Goal: Task Accomplishment & Management: Use online tool/utility

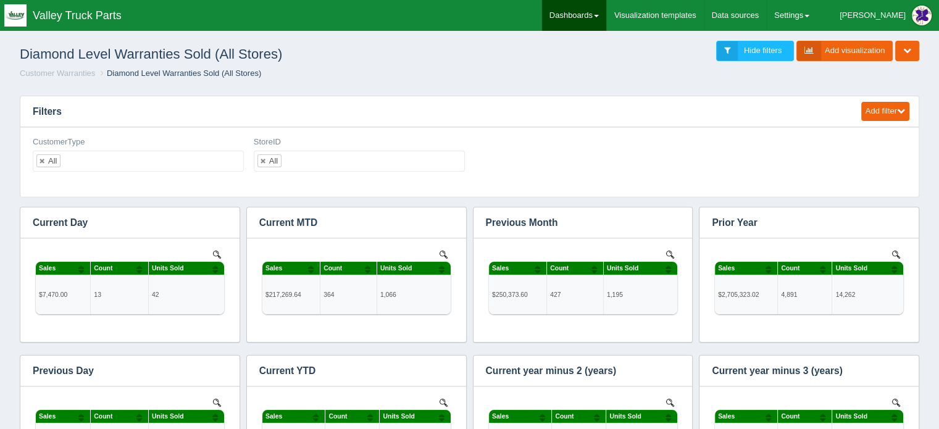
click at [604, 14] on link "Dashboards" at bounding box center [574, 15] width 64 height 31
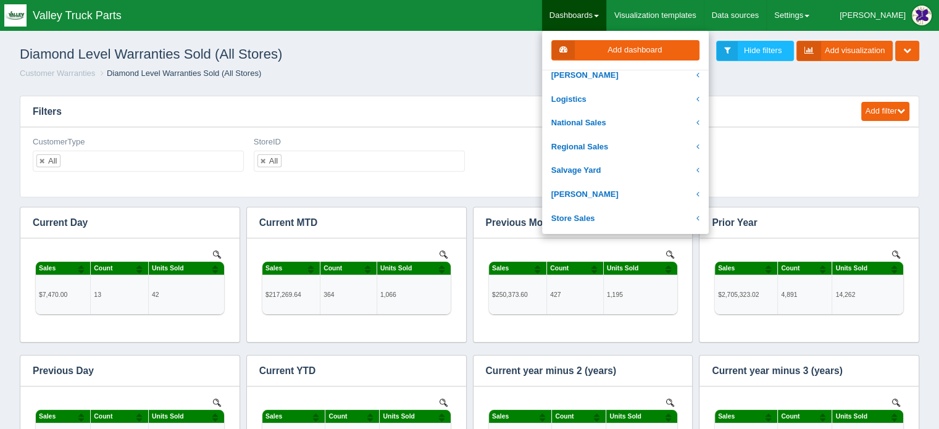
scroll to position [247, 0]
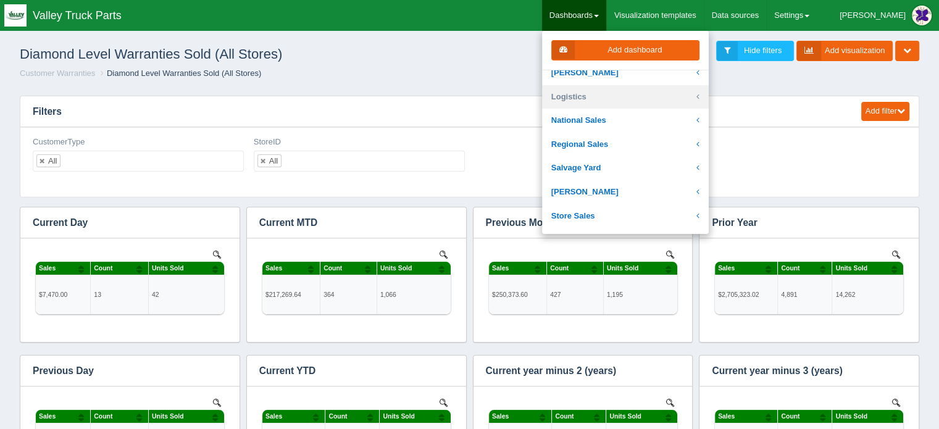
click at [604, 91] on link "Logistics" at bounding box center [625, 97] width 167 height 24
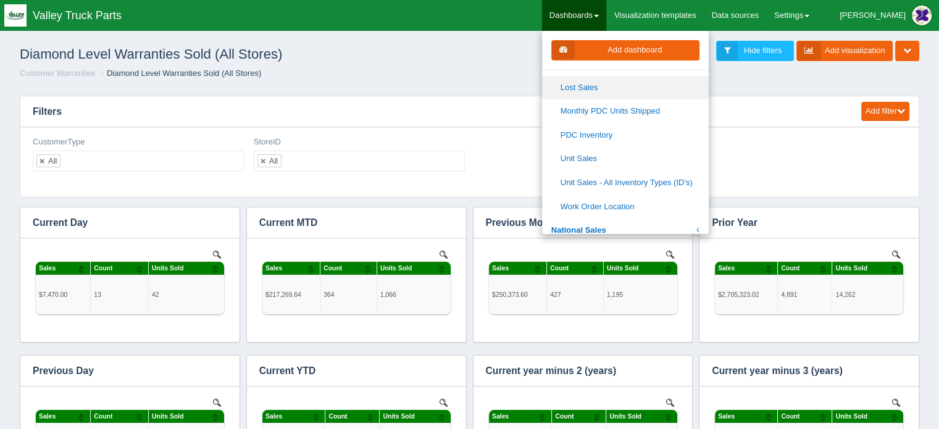
scroll to position [432, 0]
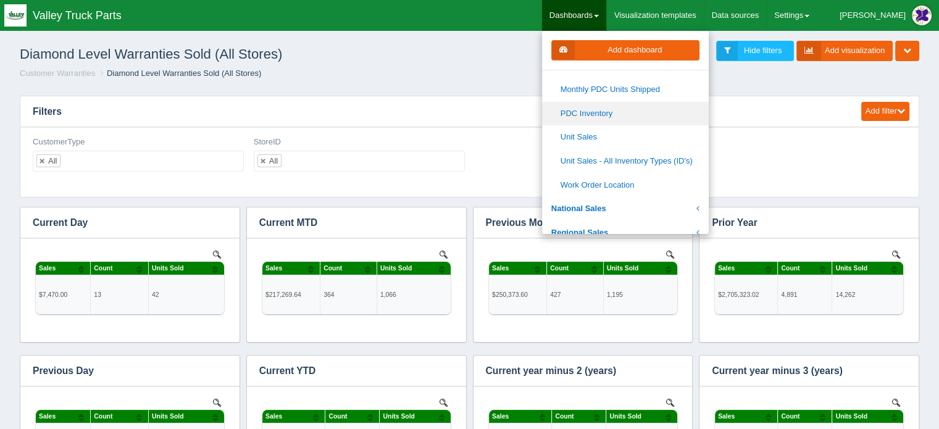
click at [624, 114] on link "PDC Inventory" at bounding box center [625, 114] width 167 height 24
click at [623, 114] on link "PDC Inventory" at bounding box center [625, 114] width 167 height 24
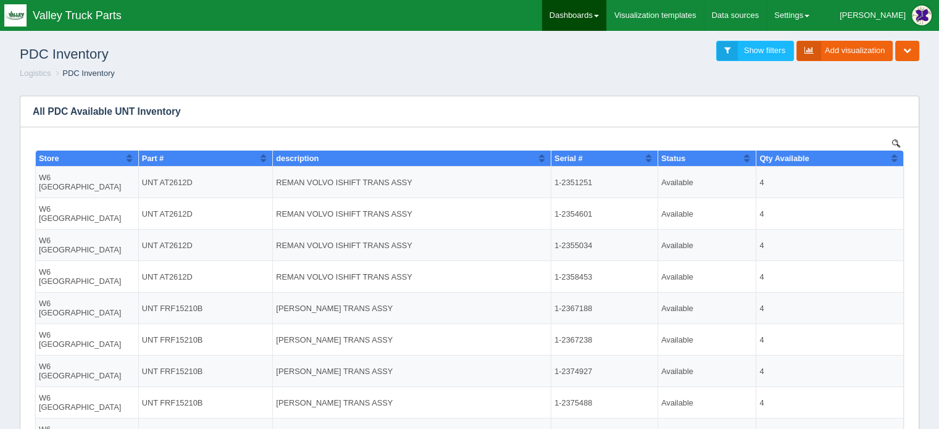
click at [606, 14] on link "Dashboards" at bounding box center [574, 15] width 64 height 31
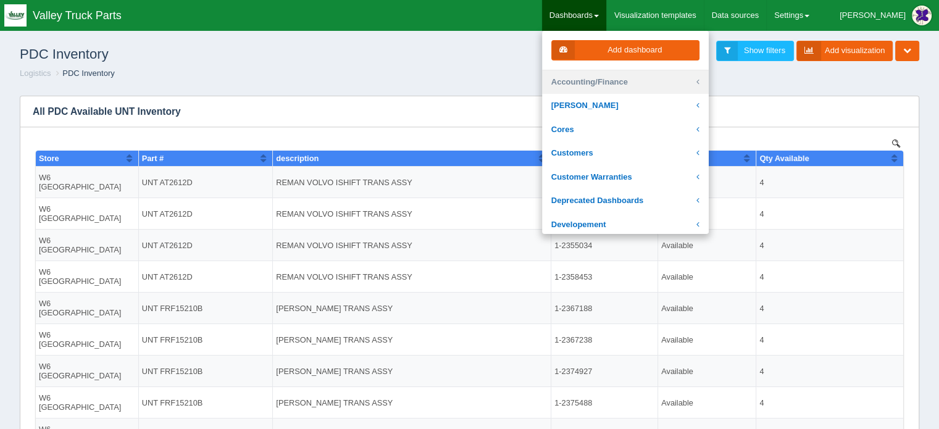
click at [630, 77] on link "Accounting/Finance" at bounding box center [625, 82] width 167 height 24
click at [679, 80] on link "Accounting/Finance" at bounding box center [625, 82] width 167 height 24
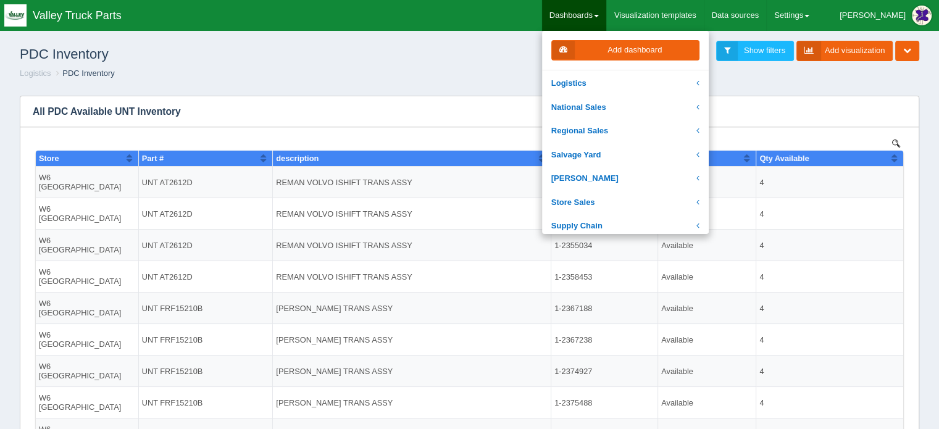
scroll to position [679, 0]
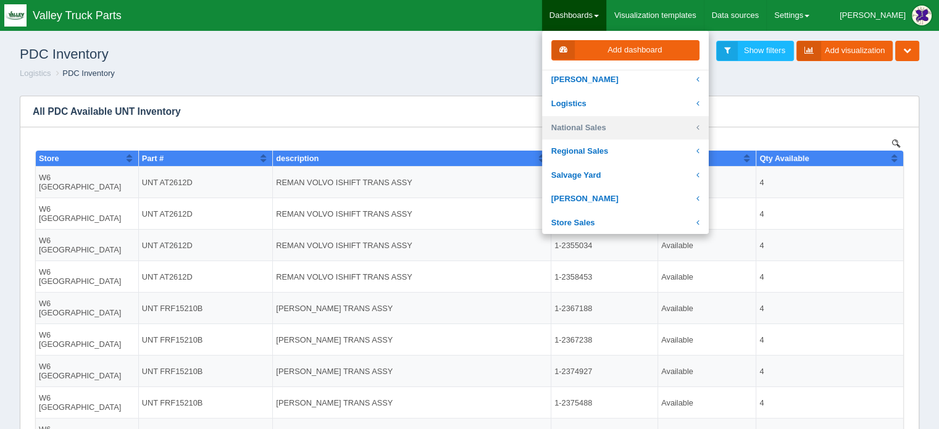
click at [625, 123] on link "National Sales" at bounding box center [625, 128] width 167 height 24
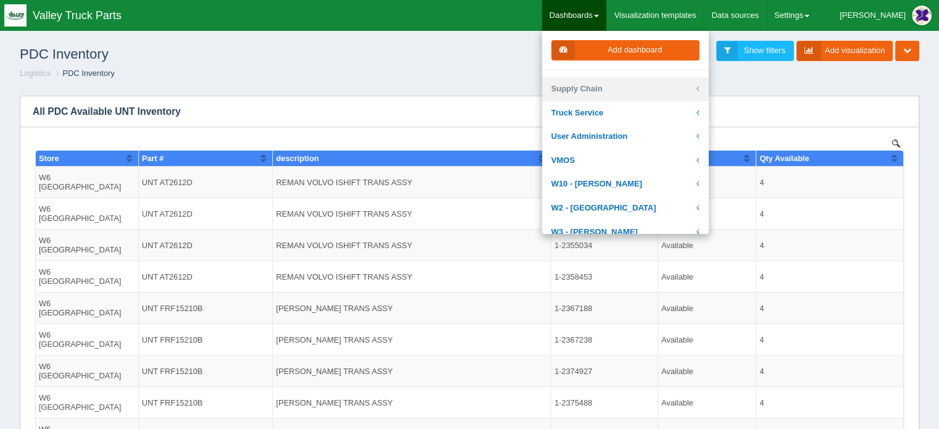
click at [637, 90] on link "Supply Chain" at bounding box center [625, 89] width 167 height 24
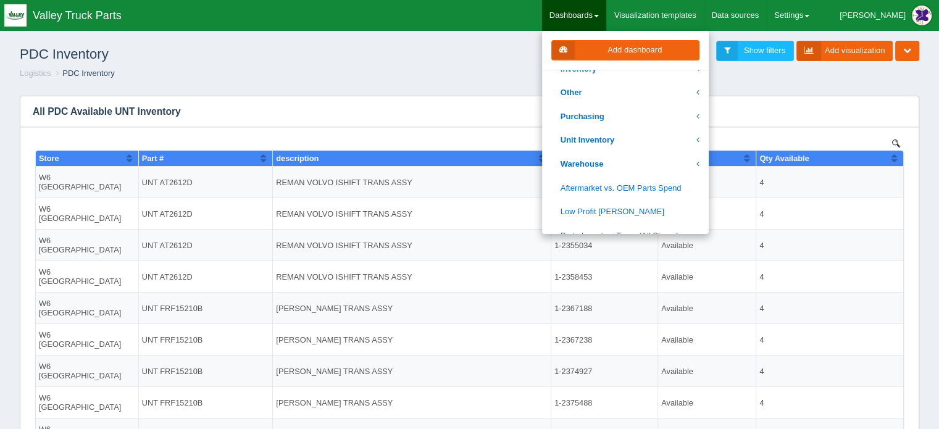
scroll to position [398, 0]
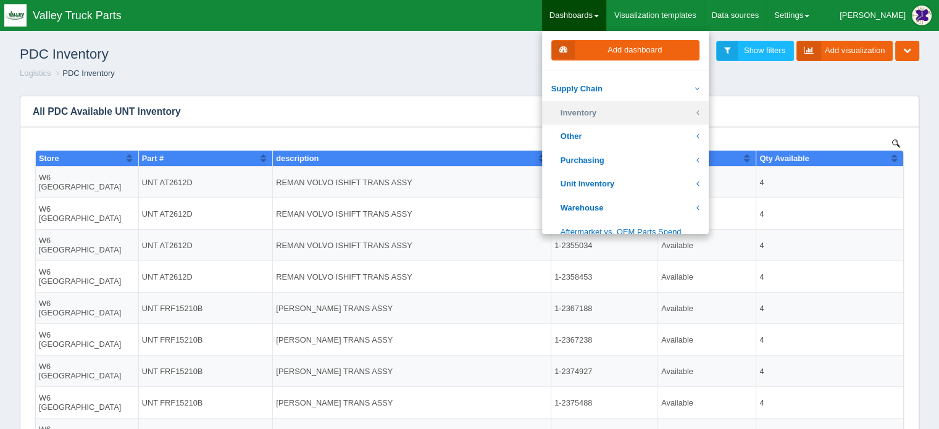
click at [607, 112] on link "Inventory" at bounding box center [625, 113] width 167 height 24
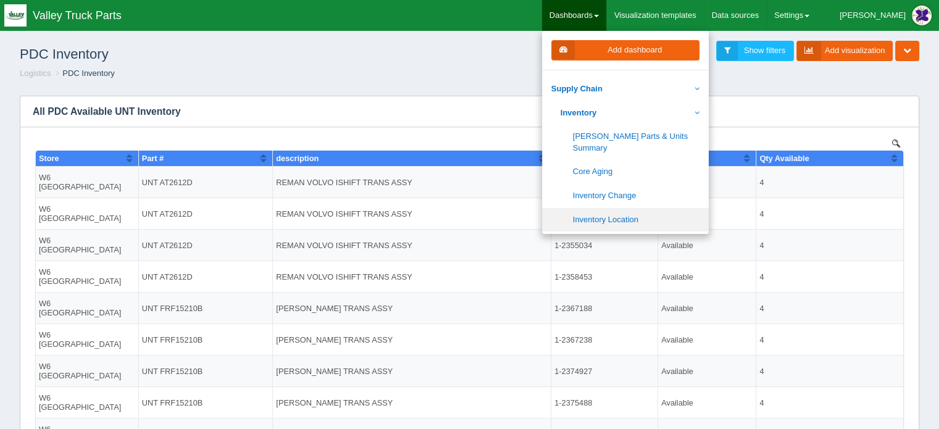
click at [646, 208] on link "Inventory Location" at bounding box center [625, 220] width 167 height 24
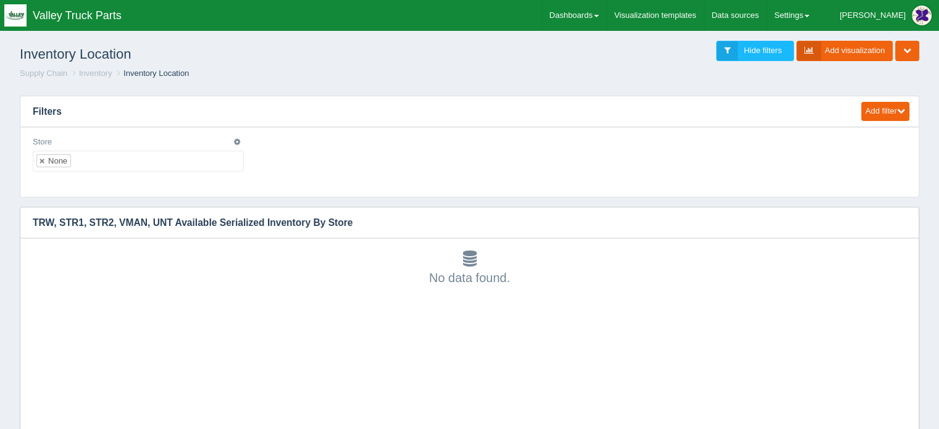
click at [82, 157] on input "text" at bounding box center [81, 161] width 21 height 20
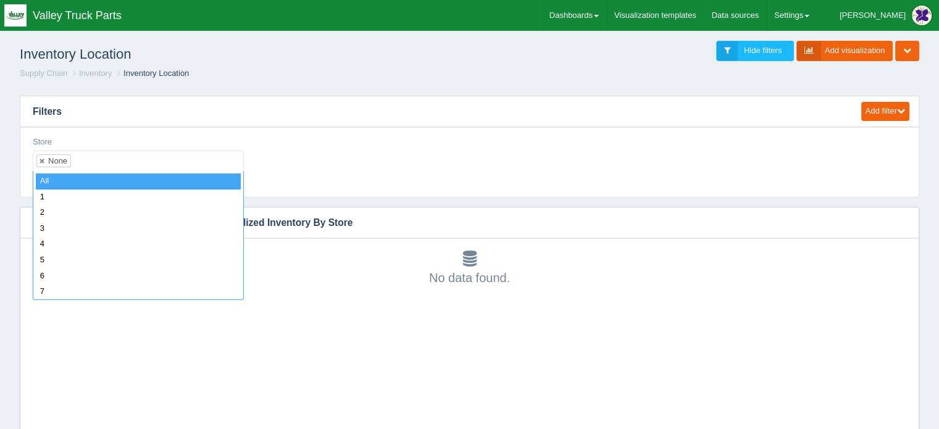
select select "all_"
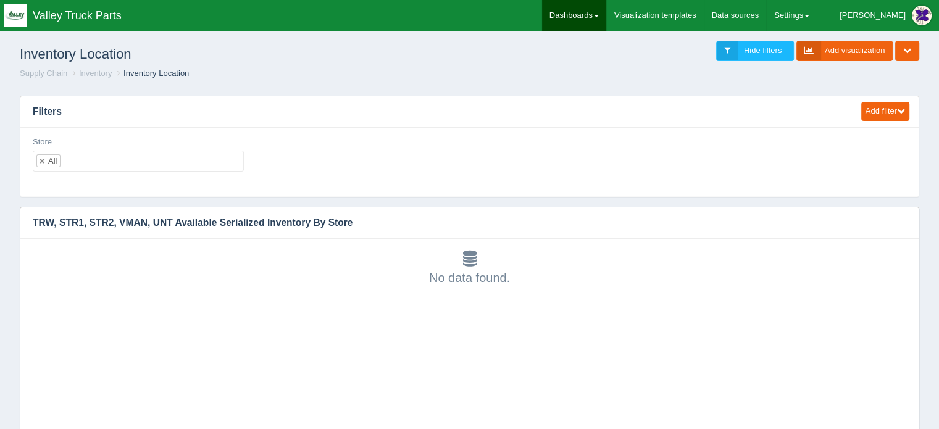
click at [604, 15] on link "Dashboards" at bounding box center [574, 15] width 64 height 31
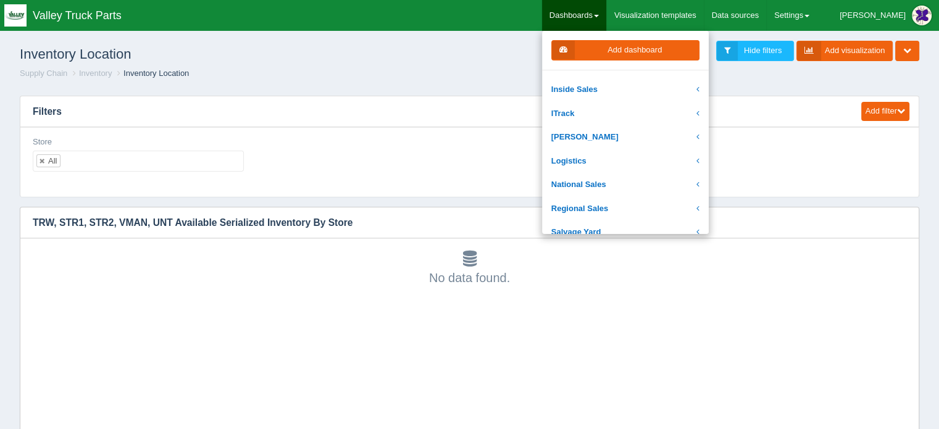
scroll to position [185, 0]
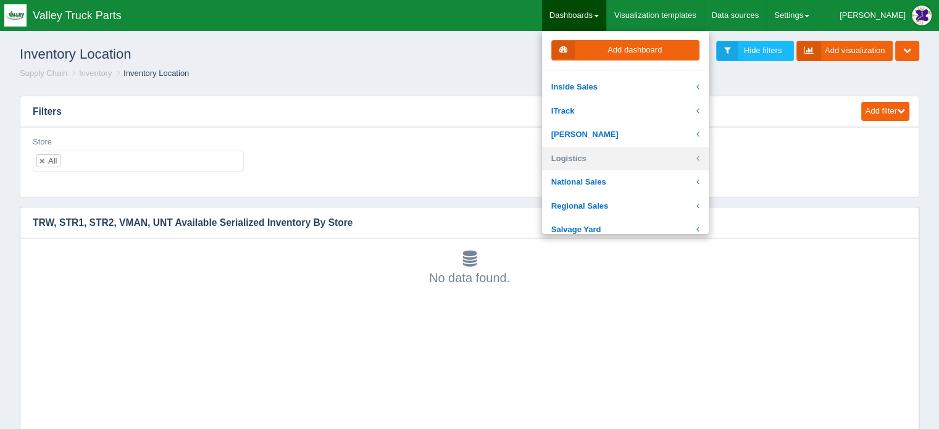
click at [610, 157] on link "Logistics" at bounding box center [625, 159] width 167 height 24
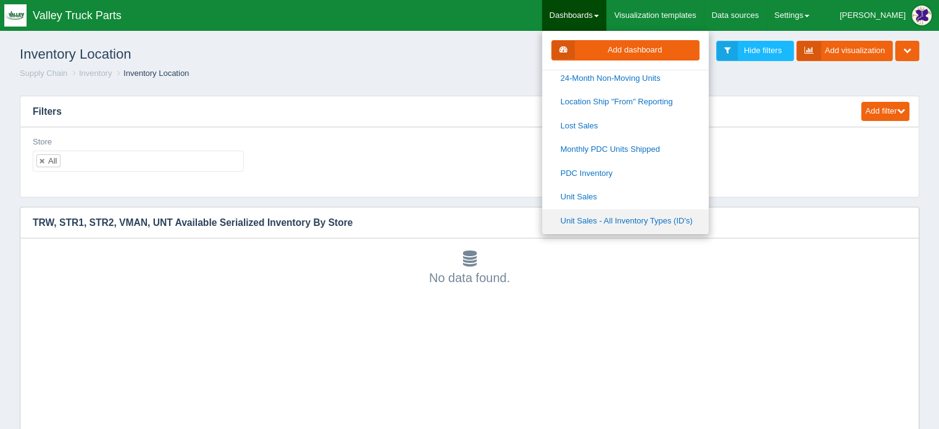
scroll to position [370, 0]
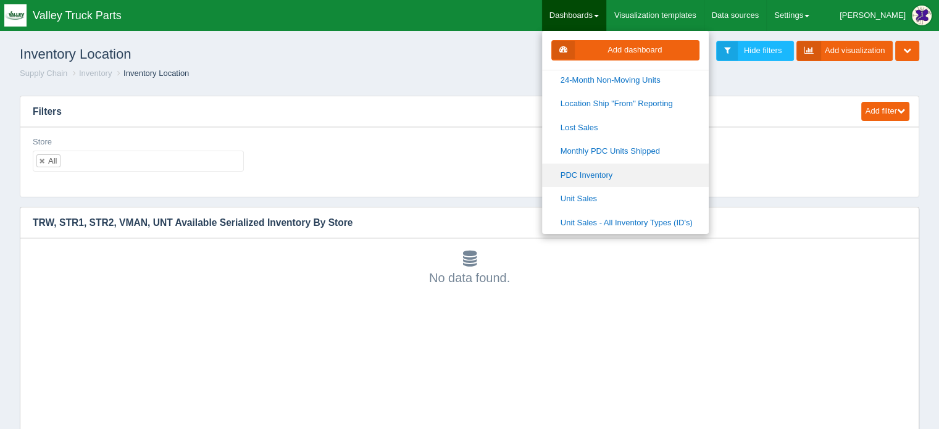
click at [627, 172] on link "PDC Inventory" at bounding box center [625, 176] width 167 height 24
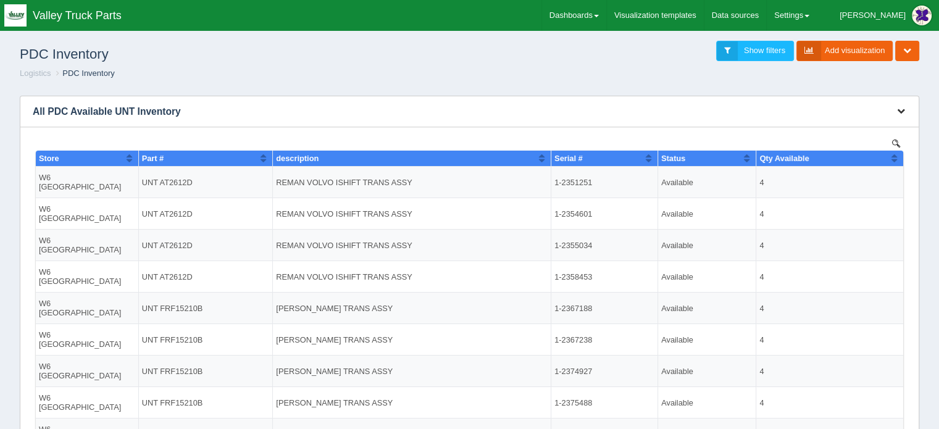
click at [904, 108] on icon "button" at bounding box center [901, 111] width 8 height 8
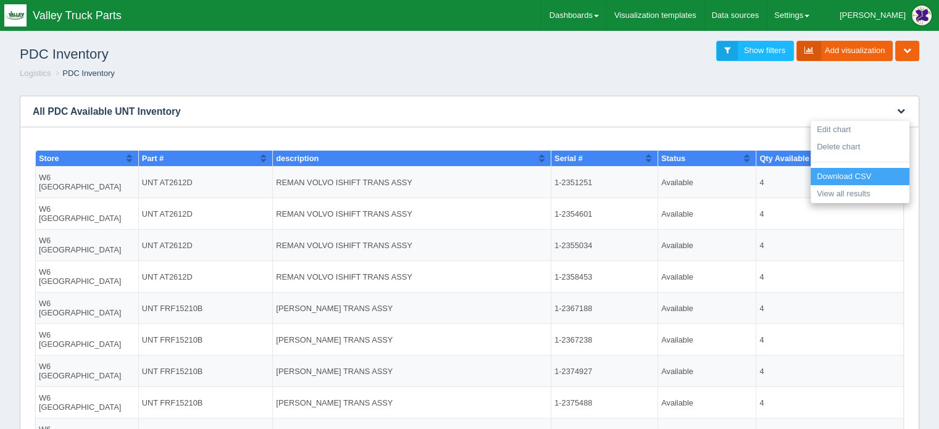
click at [849, 172] on link "Download CSV" at bounding box center [859, 177] width 99 height 18
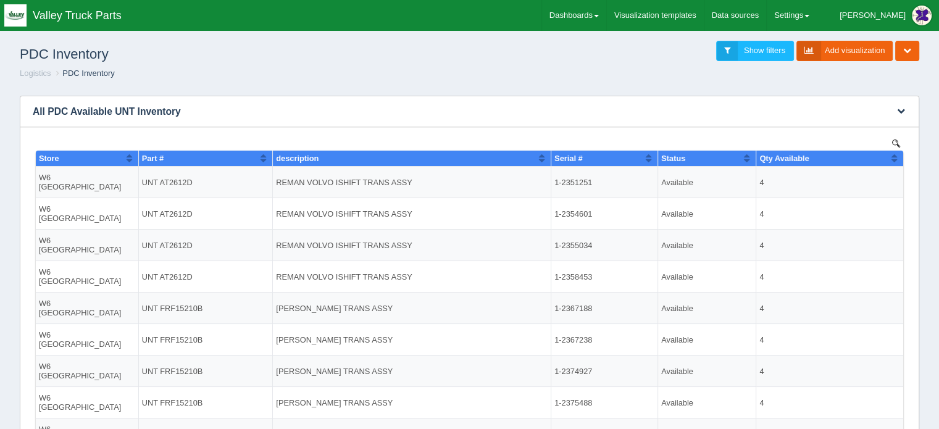
click at [894, 140] on img at bounding box center [896, 143] width 8 height 8
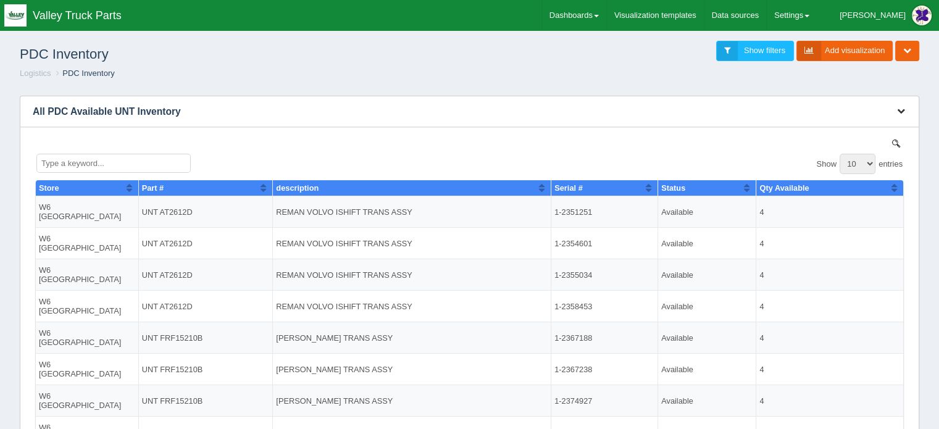
click at [902, 110] on icon "button" at bounding box center [901, 111] width 8 height 8
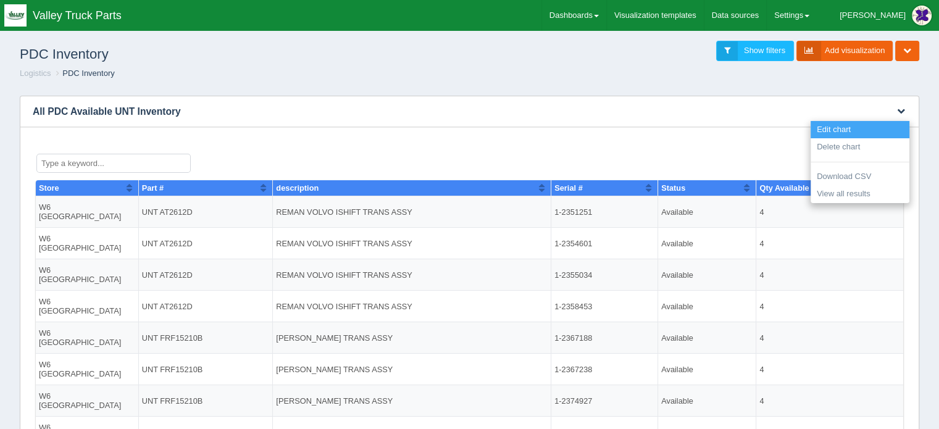
click at [833, 128] on link "Edit chart" at bounding box center [859, 130] width 99 height 18
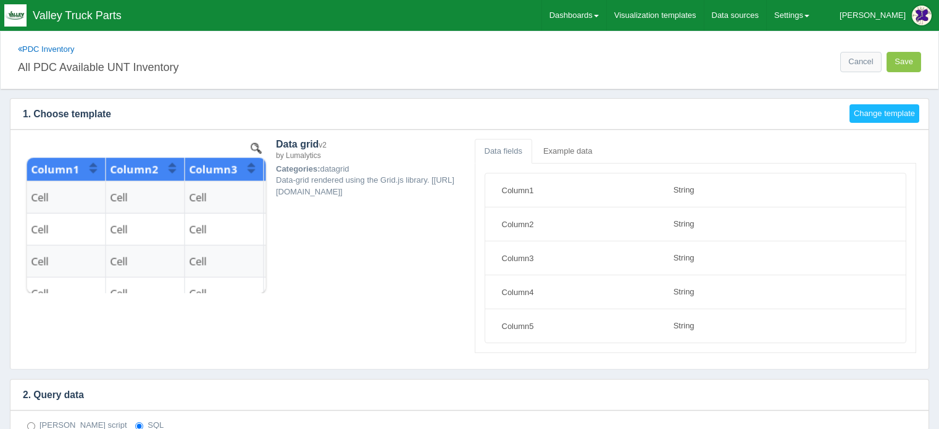
select select "string"
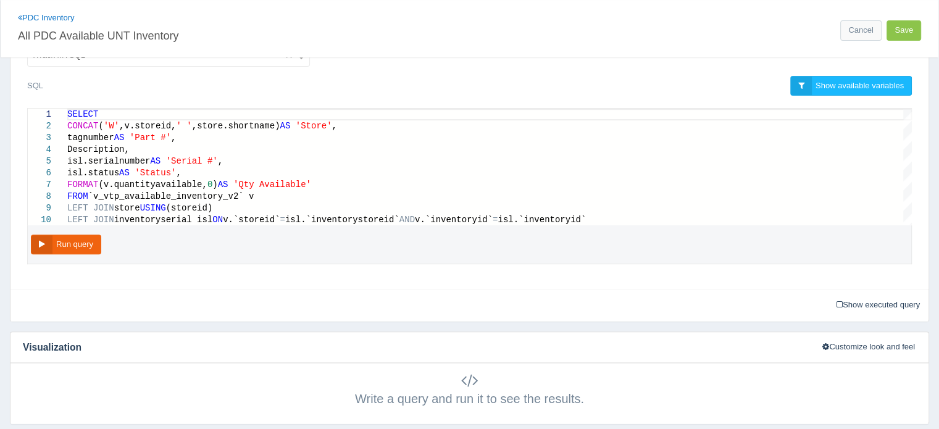
scroll to position [432, 0]
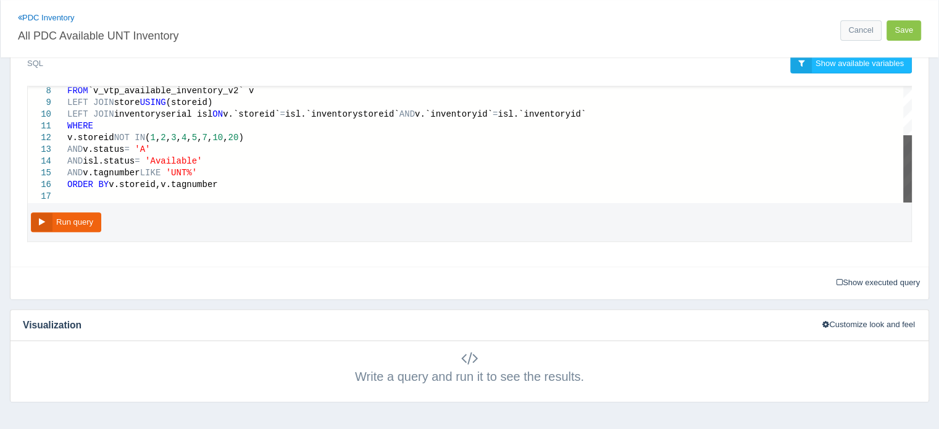
drag, startPoint x: 906, startPoint y: 113, endPoint x: 906, endPoint y: 177, distance: 64.2
click at [906, 177] on div at bounding box center [907, 168] width 9 height 67
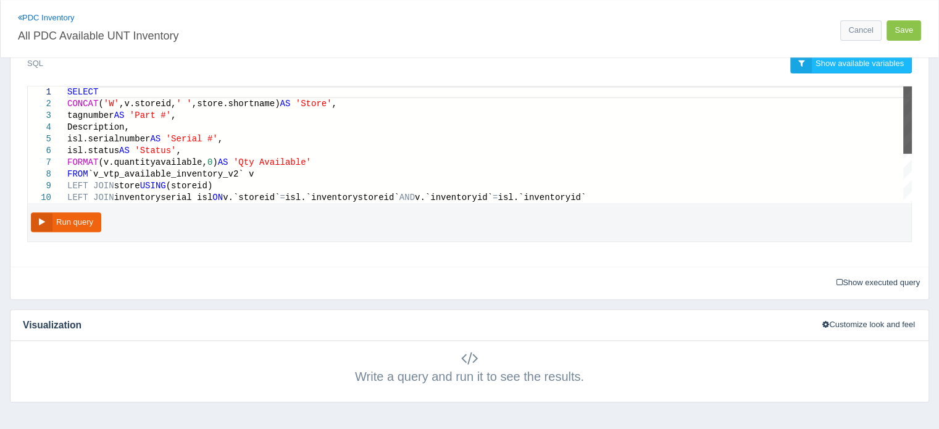
drag, startPoint x: 906, startPoint y: 167, endPoint x: 904, endPoint y: 106, distance: 61.8
click at [904, 106] on div at bounding box center [907, 119] width 9 height 67
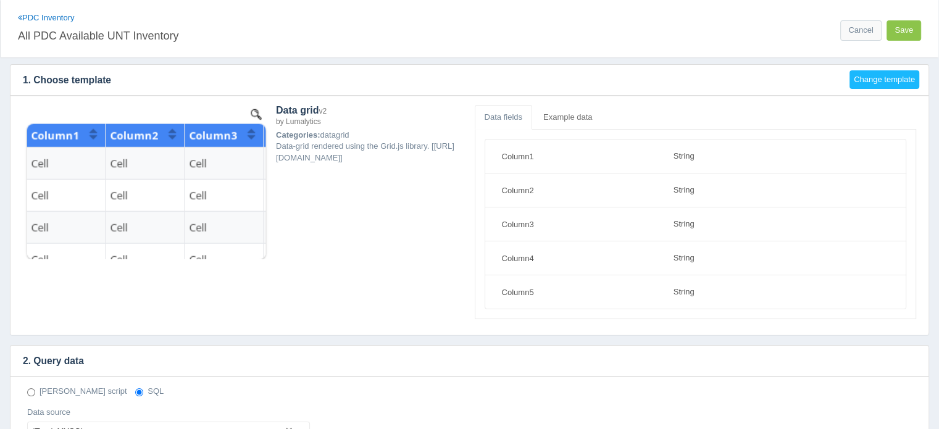
scroll to position [0, 0]
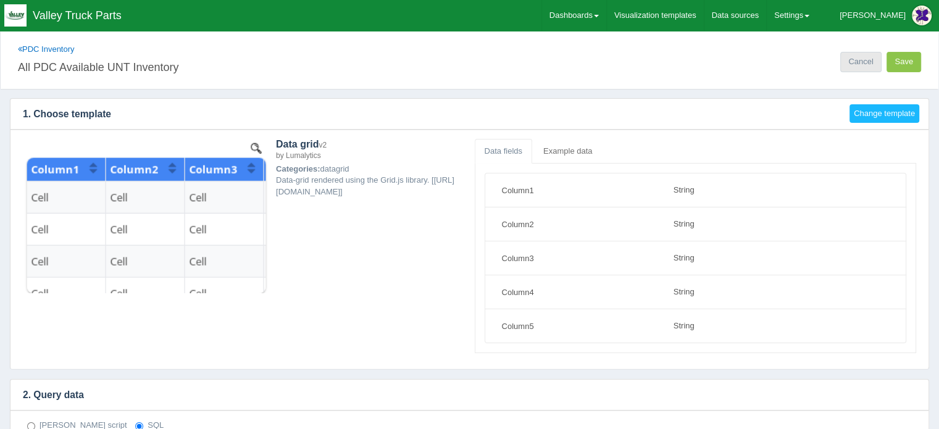
click at [860, 60] on link "Cancel" at bounding box center [860, 62] width 41 height 20
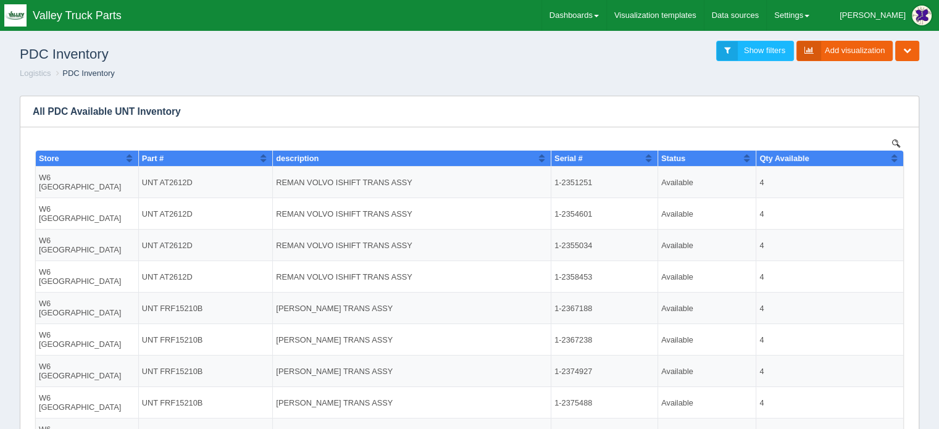
click at [163, 70] on ol "Logistics PDC Inventory" at bounding box center [469, 74] width 919 height 12
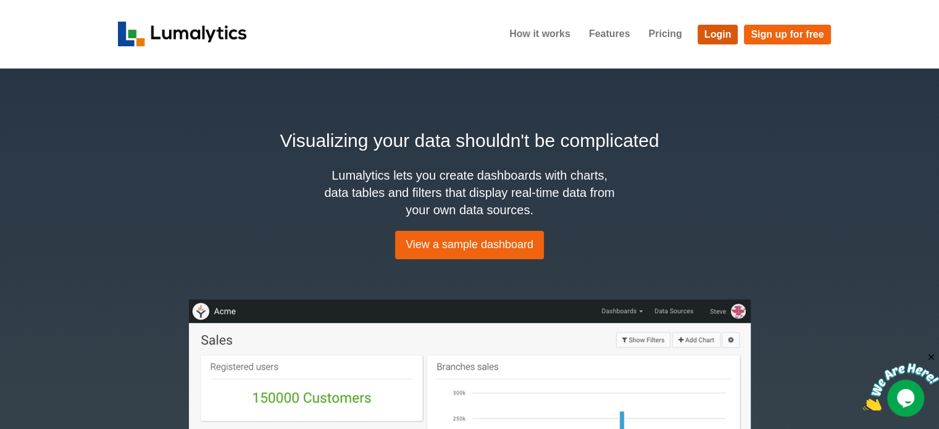
click at [719, 33] on link "Login" at bounding box center [718, 35] width 41 height 20
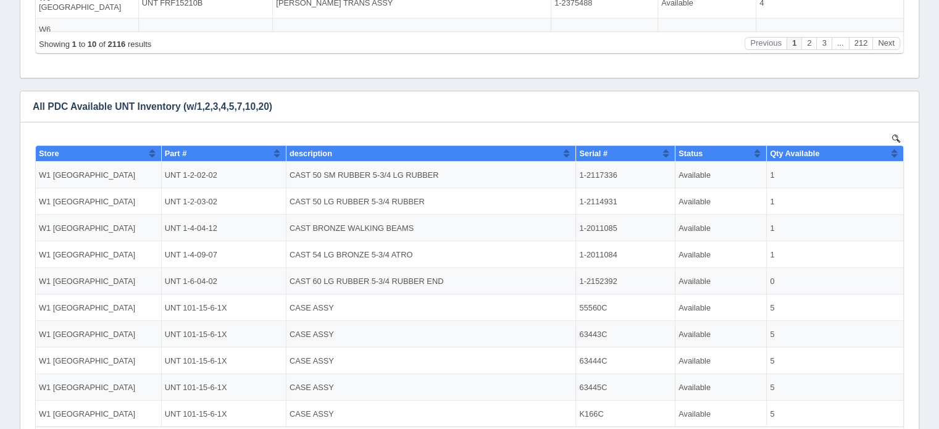
scroll to position [405, 0]
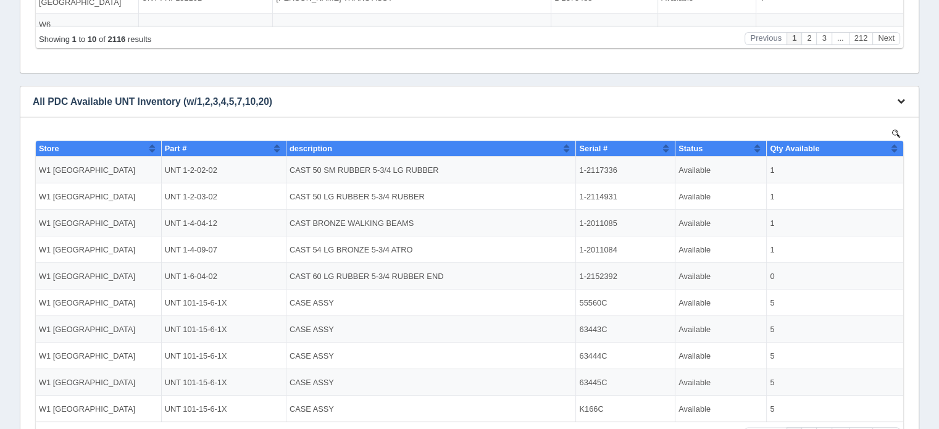
click at [901, 99] on icon "button" at bounding box center [901, 101] width 8 height 8
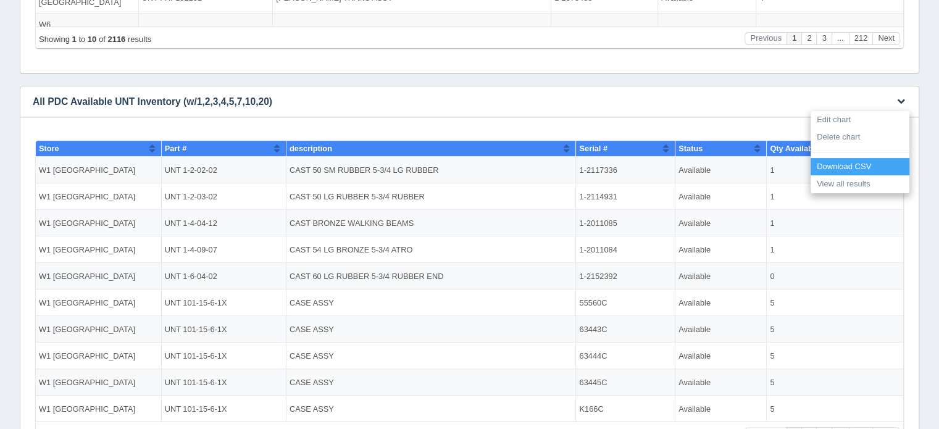
click at [848, 165] on link "Download CSV" at bounding box center [859, 167] width 99 height 18
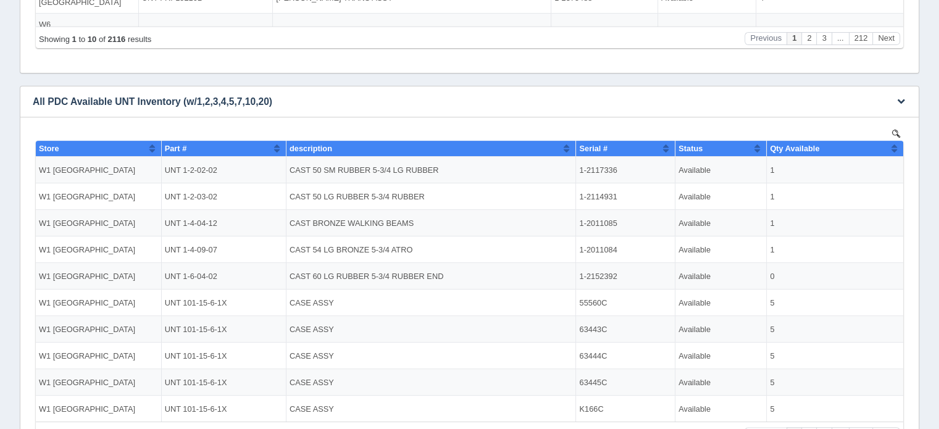
click at [738, 257] on td "Available" at bounding box center [720, 249] width 91 height 27
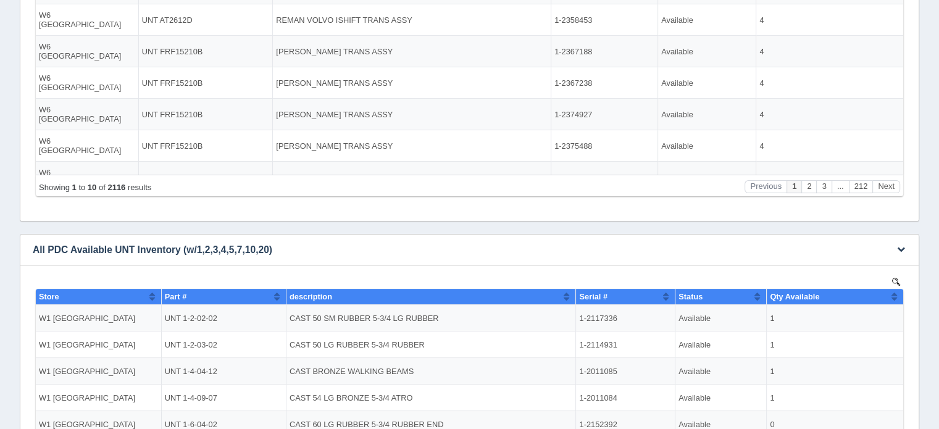
scroll to position [0, 0]
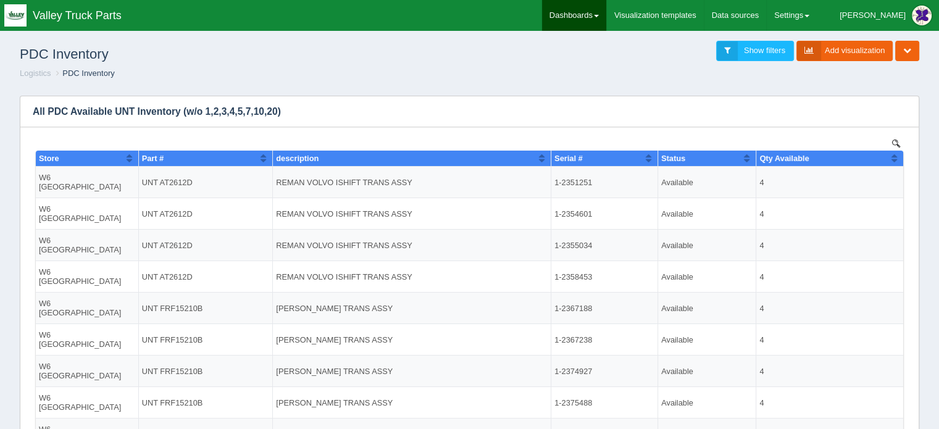
click at [606, 12] on link "Dashboards" at bounding box center [574, 15] width 64 height 31
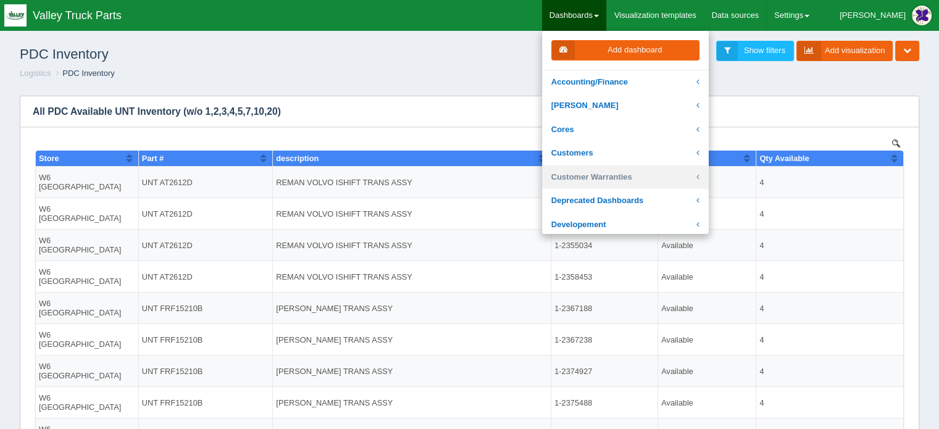
click at [619, 175] on link "Customer Warranties" at bounding box center [625, 177] width 167 height 24
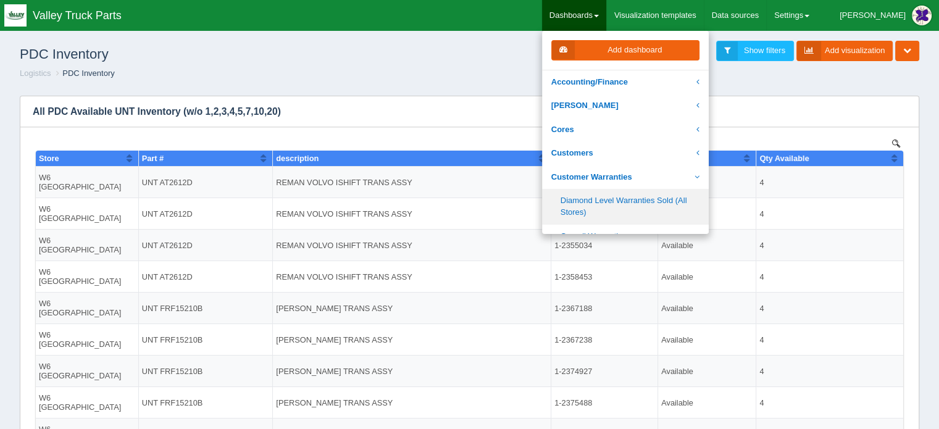
click at [613, 202] on link "Diamond Level Warranties Sold (All Stores)" at bounding box center [625, 206] width 167 height 35
